Goal: Task Accomplishment & Management: Use online tool/utility

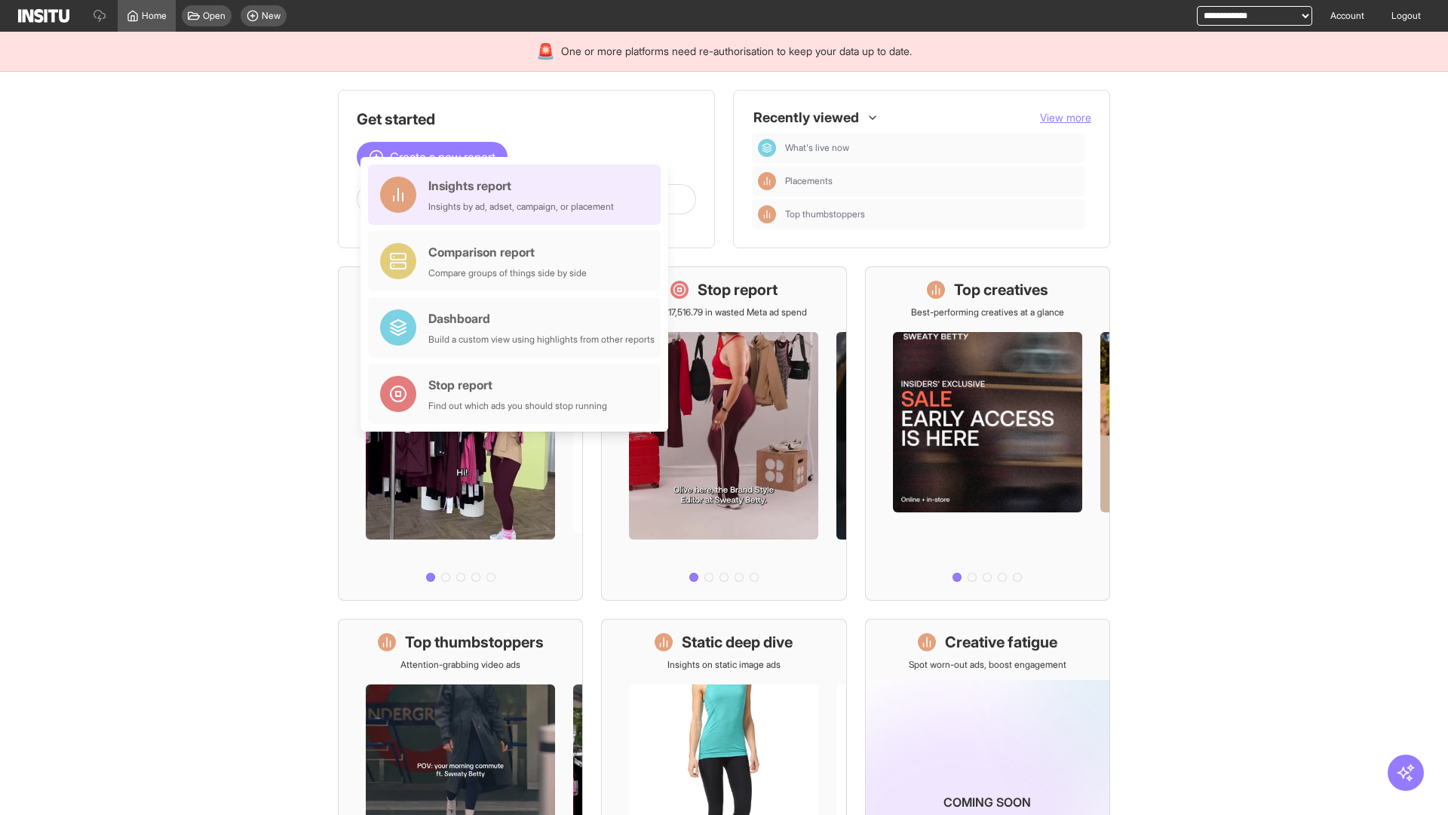
click at [518, 195] on div "Insights report Insights by ad, adset, campaign, or placement" at bounding box center [521, 195] width 186 height 36
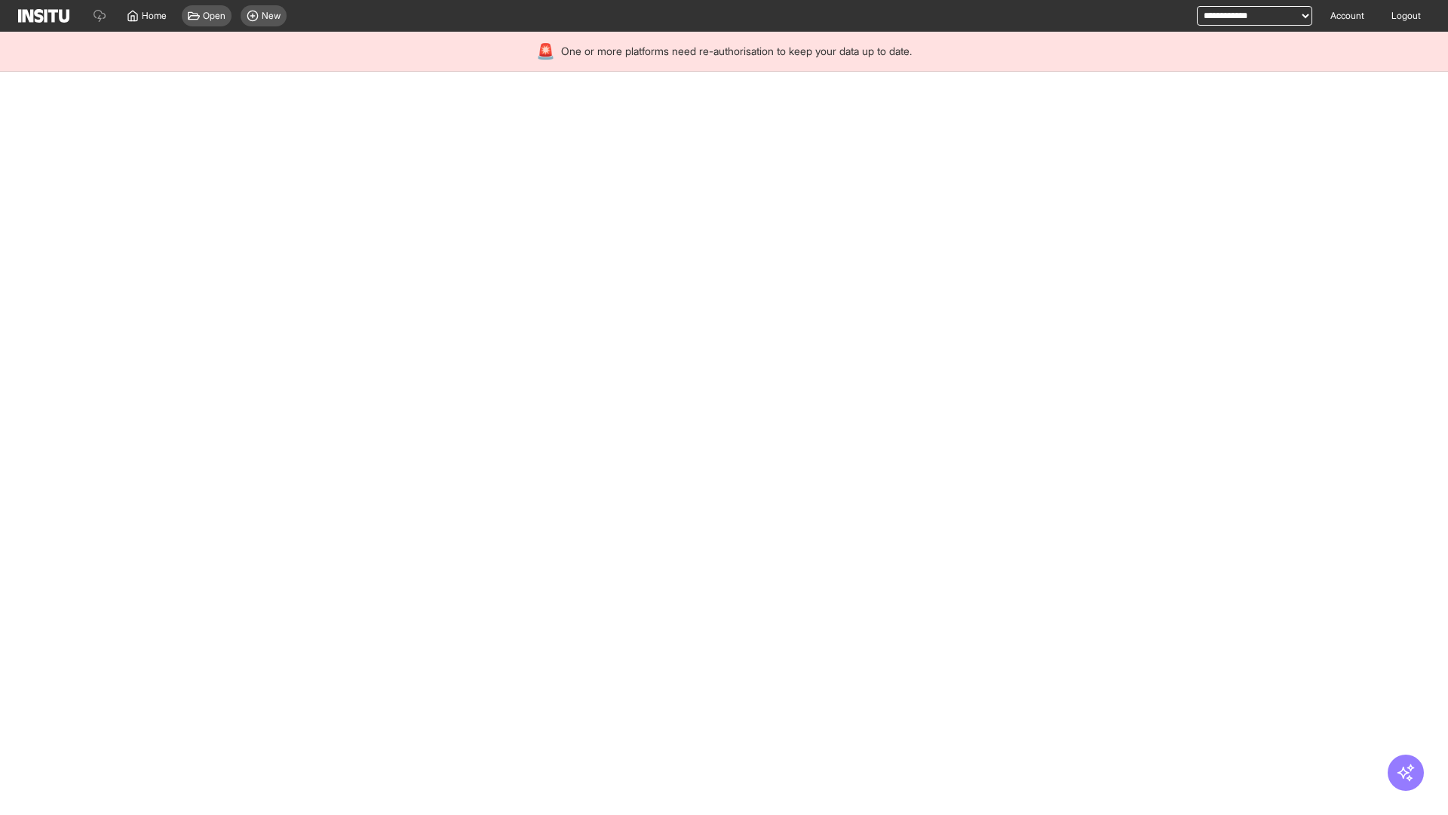
select select "**"
